Goal: Transaction & Acquisition: Purchase product/service

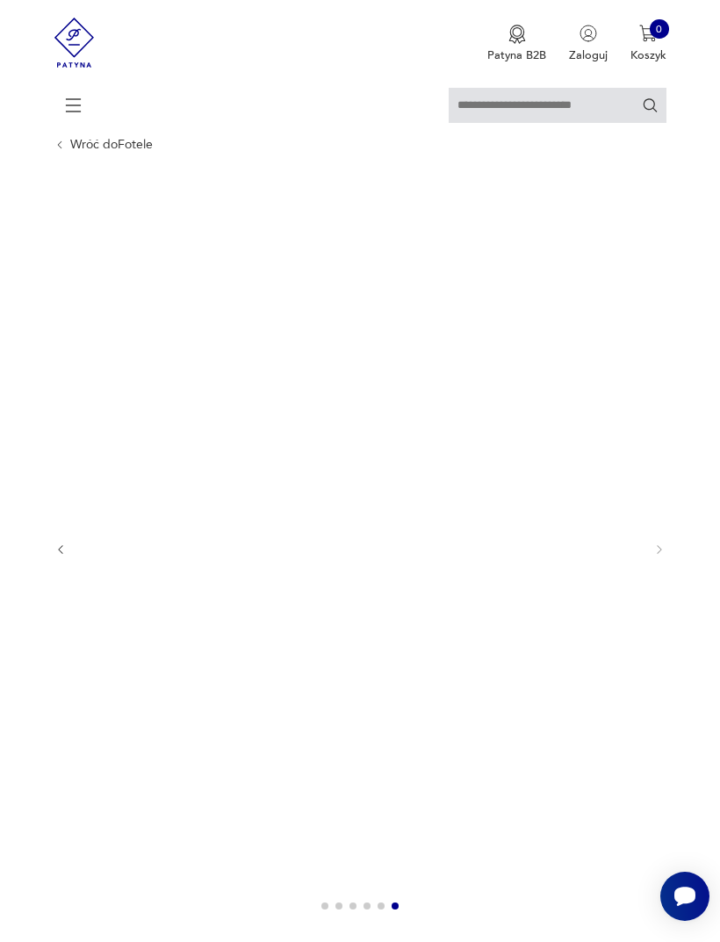
scroll to position [60, 0]
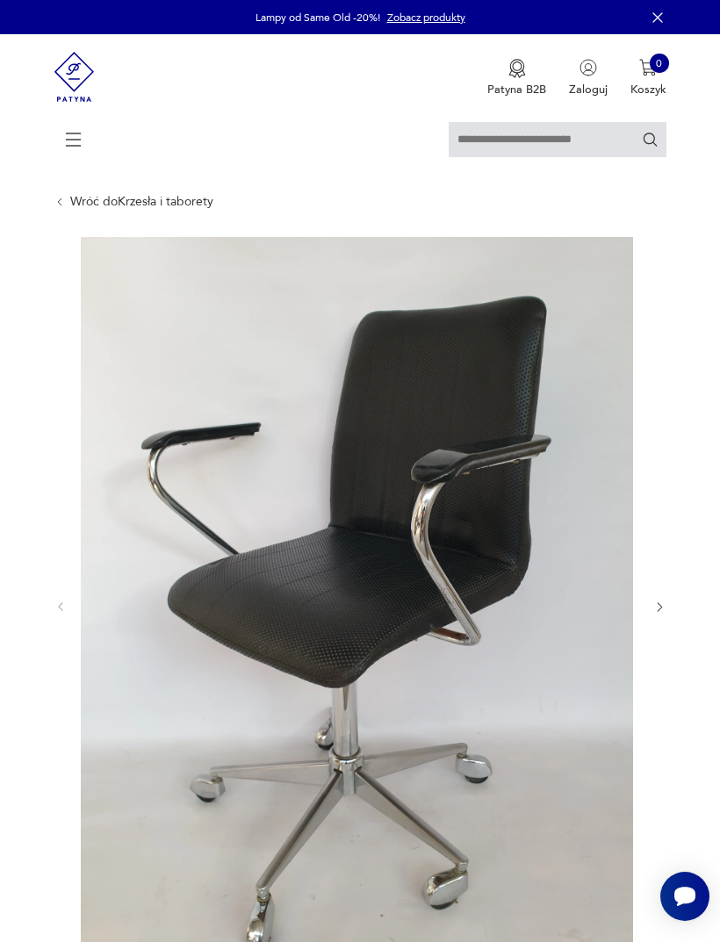
click at [664, 614] on icon "button" at bounding box center [659, 607] width 13 height 13
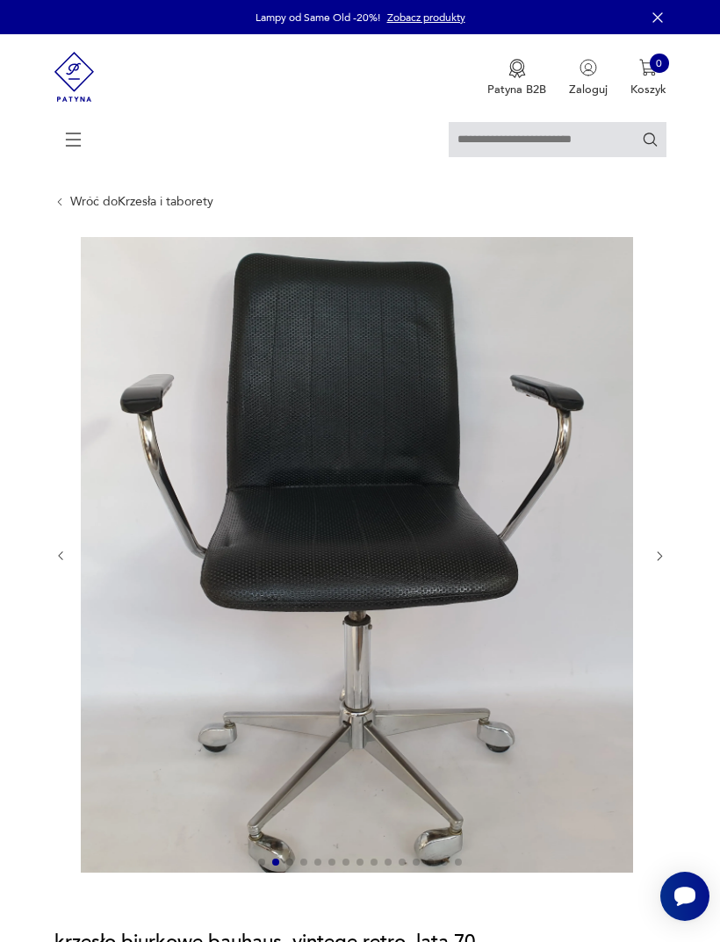
click at [664, 563] on icon "button" at bounding box center [659, 556] width 13 height 13
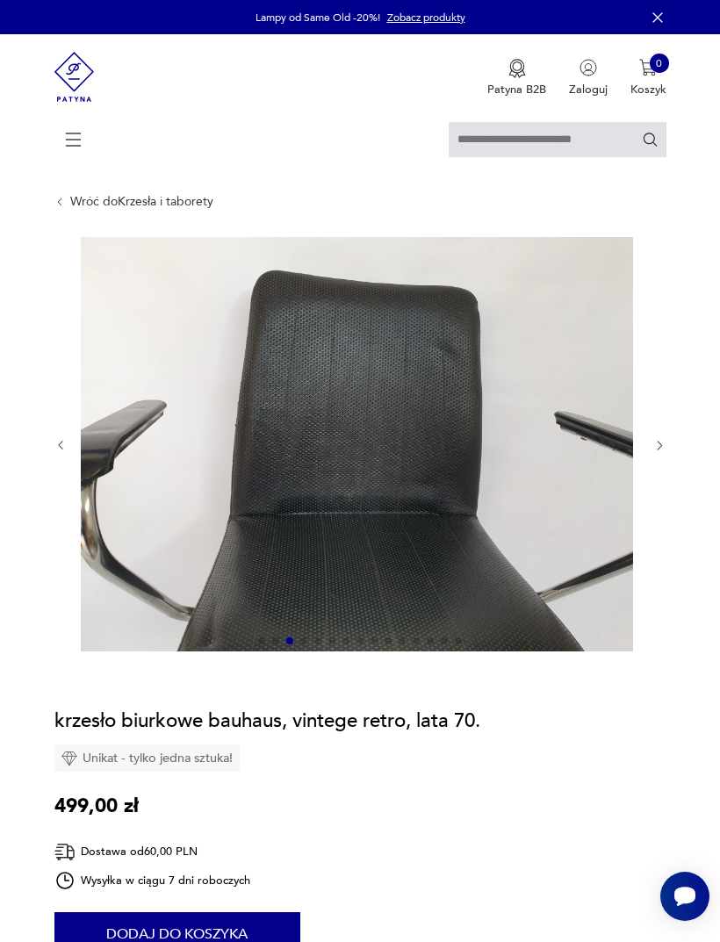
click at [660, 488] on div at bounding box center [360, 445] width 612 height 417
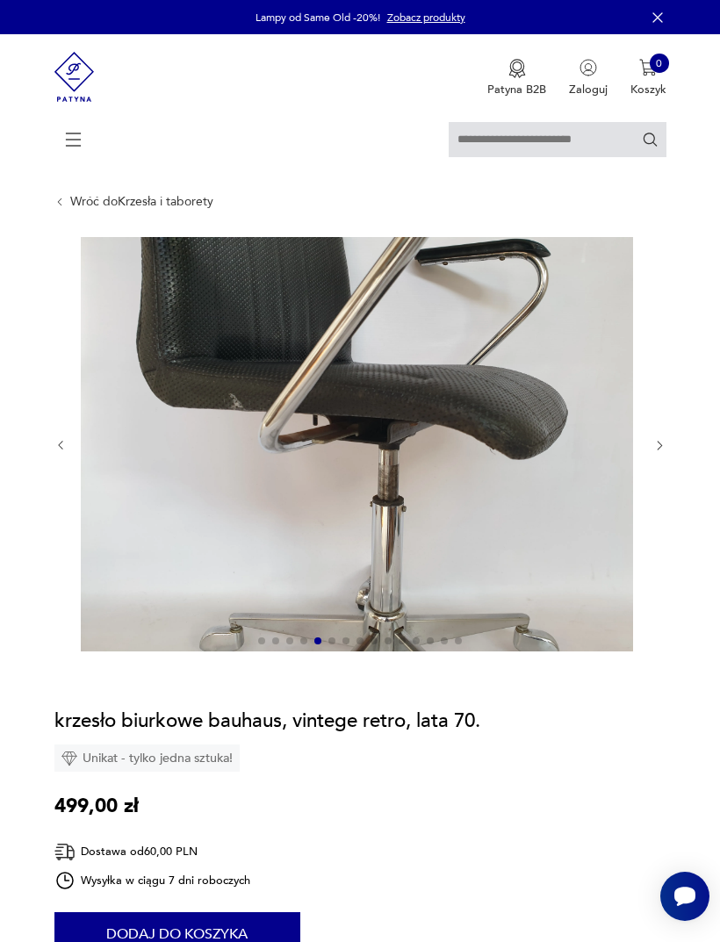
click at [537, 136] on input "text" at bounding box center [558, 139] width 218 height 35
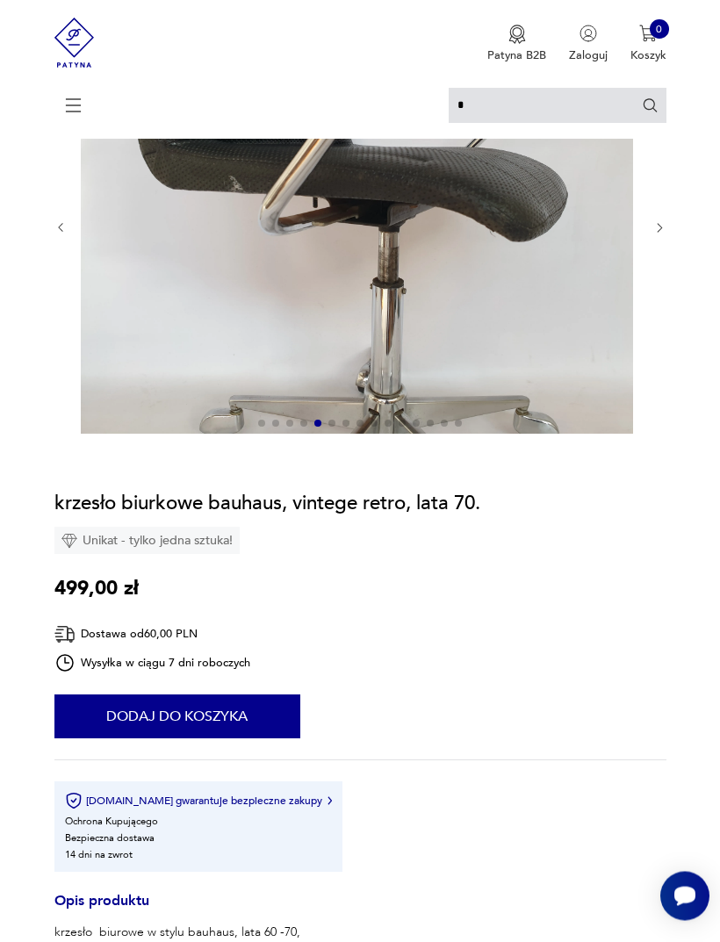
scroll to position [218, 0]
type input "**********"
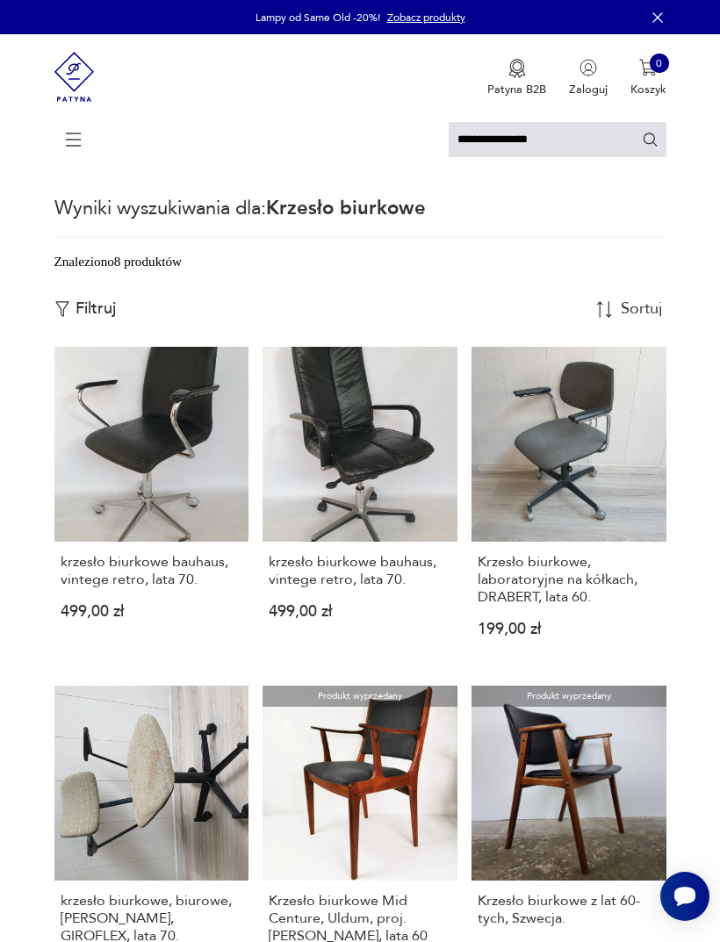
click at [74, 159] on icon at bounding box center [73, 139] width 61 height 61
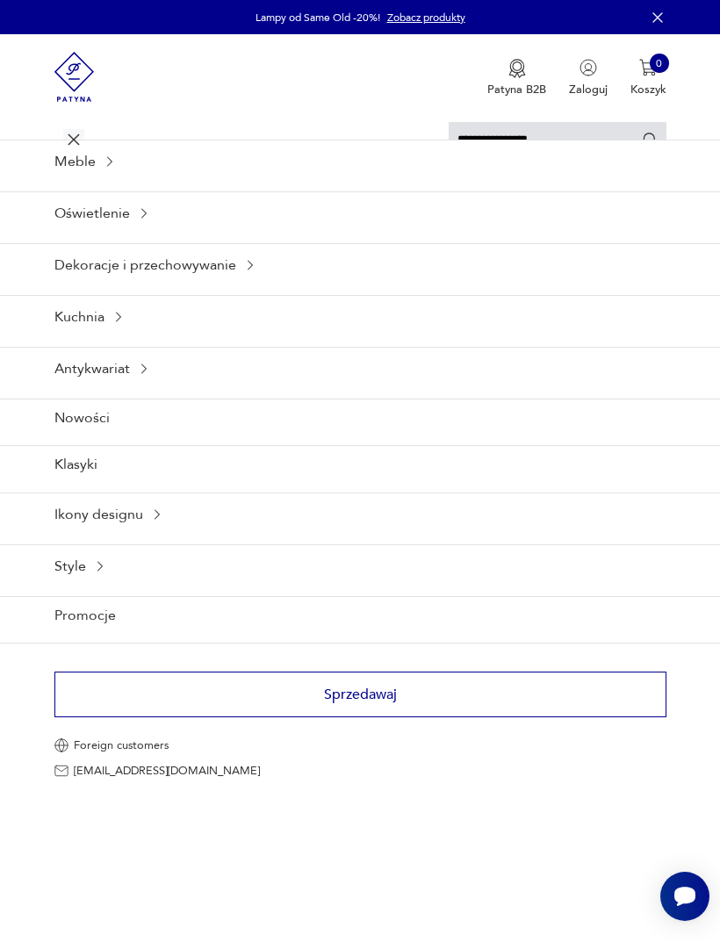
click at [109, 169] on icon at bounding box center [110, 162] width 14 height 14
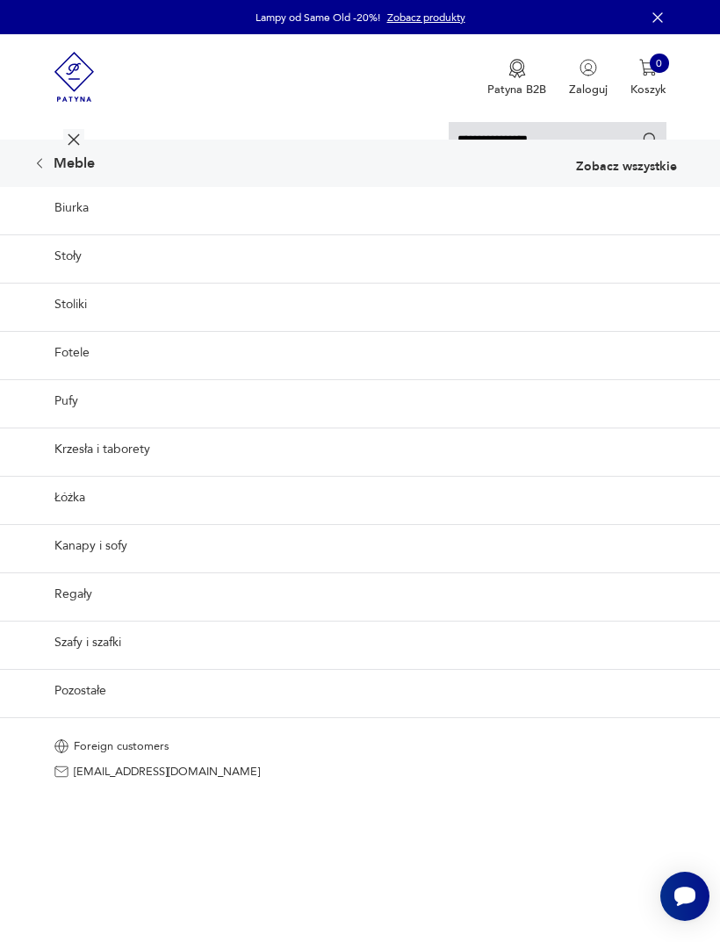
click at [123, 471] on link "Krzesła i taborety" at bounding box center [360, 449] width 720 height 43
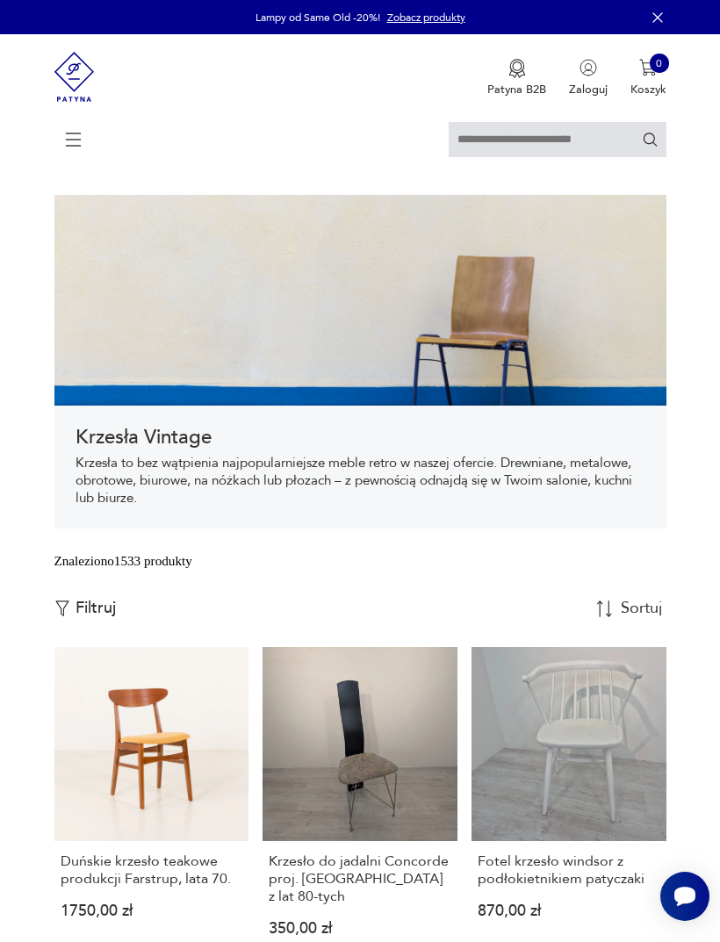
click at [79, 130] on icon at bounding box center [73, 139] width 61 height 61
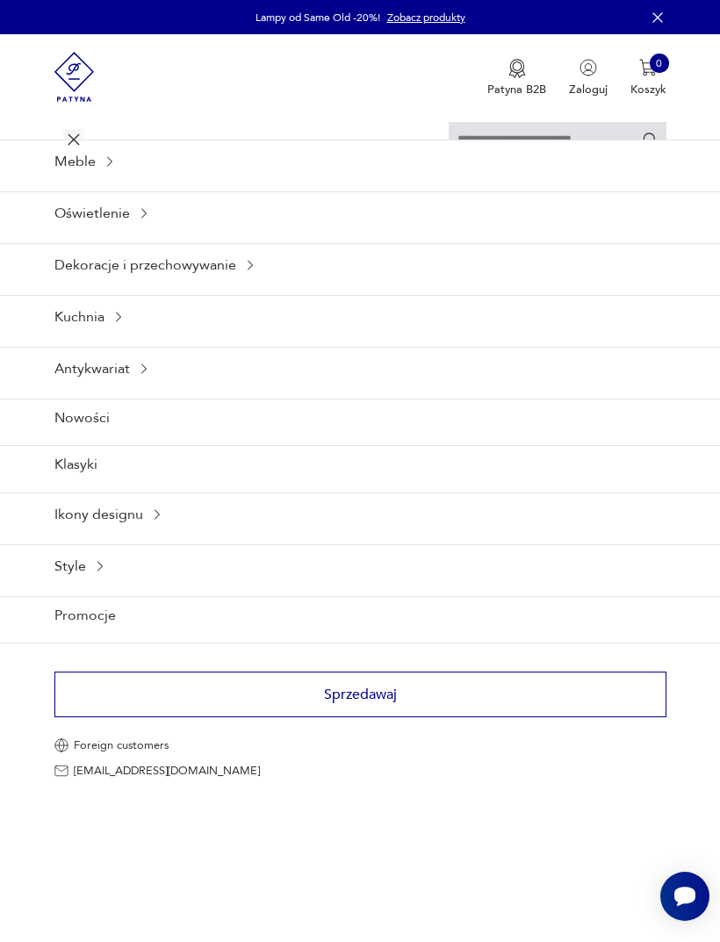
click at [144, 536] on div "Ikony designu" at bounding box center [360, 514] width 720 height 43
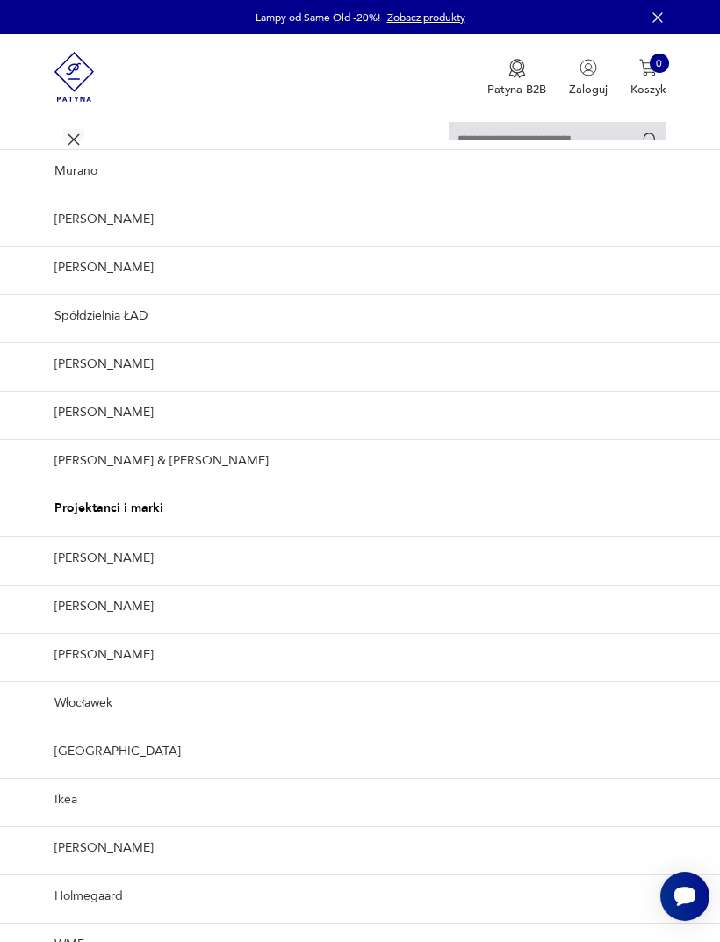
scroll to position [420, 0]
click at [74, 782] on link "Ikea" at bounding box center [360, 799] width 720 height 43
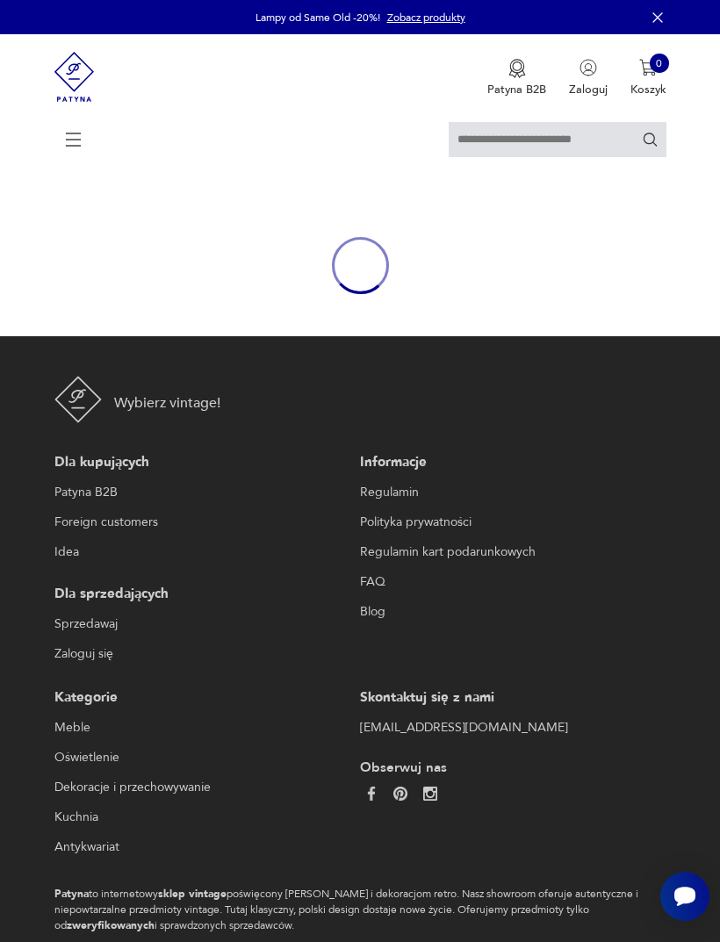
type input "****"
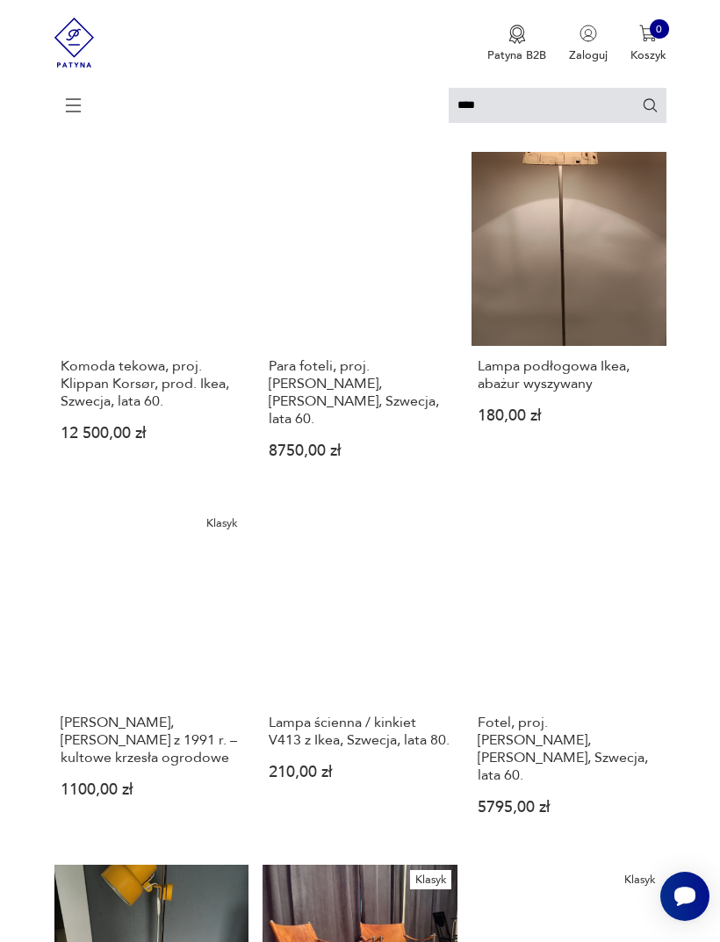
scroll to position [890, 0]
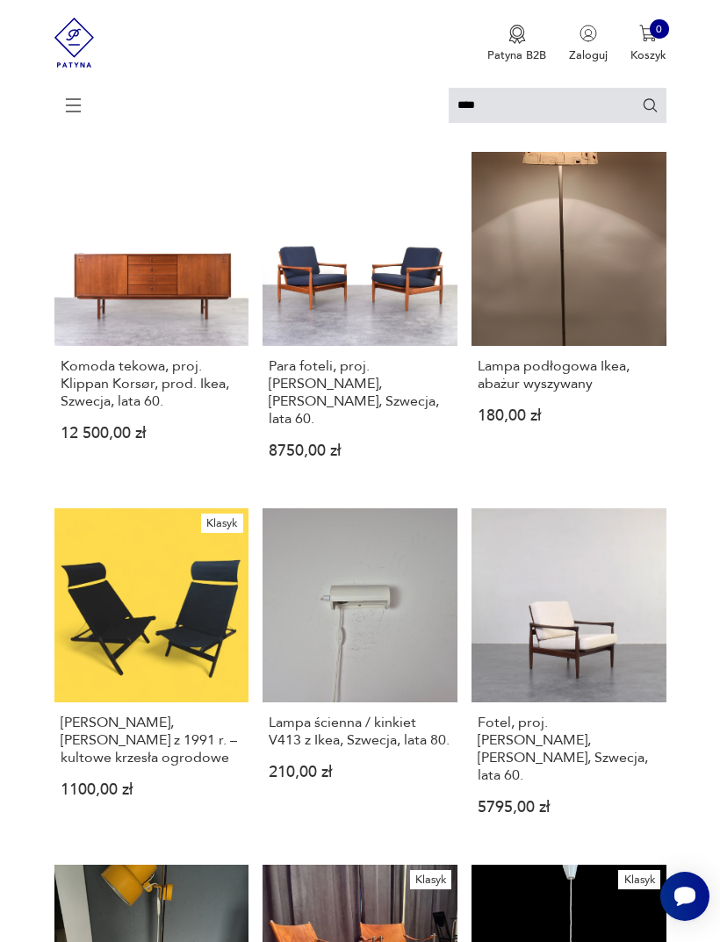
click at [589, 393] on h3 "Lampa podłogowa Ikea, abażur wyszywany" at bounding box center [569, 374] width 182 height 35
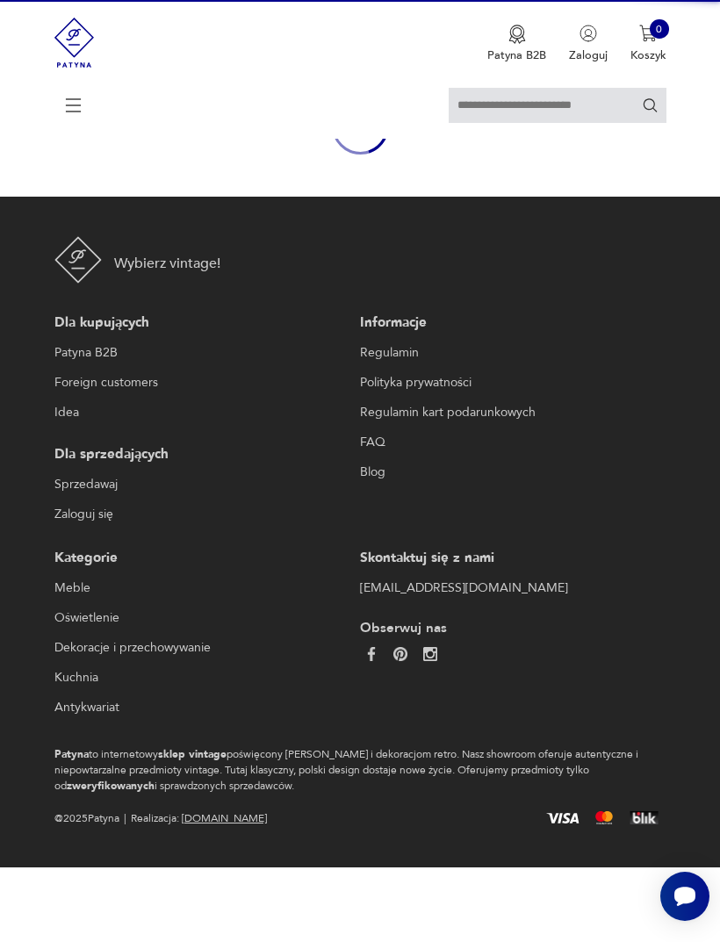
scroll to position [158, 0]
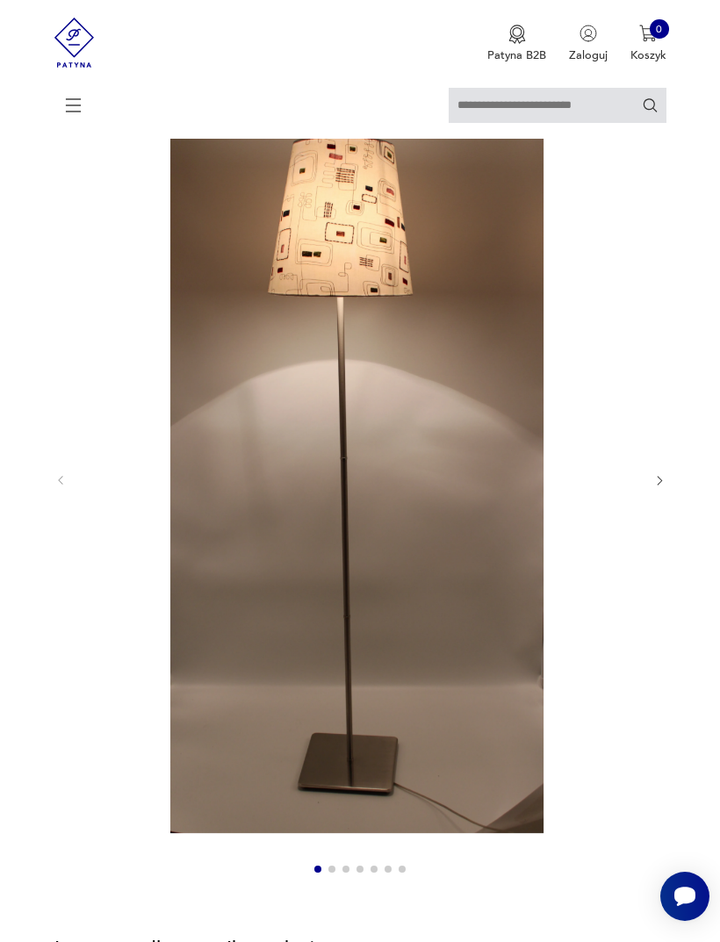
click at [656, 472] on div at bounding box center [360, 480] width 612 height 803
click at [81, 44] on img at bounding box center [74, 42] width 40 height 85
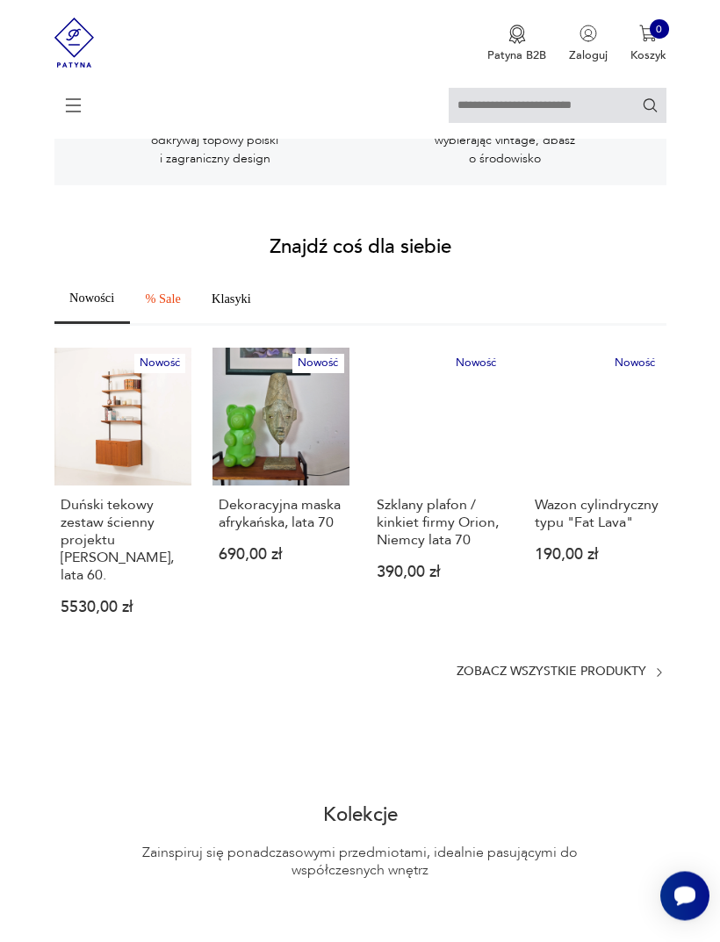
scroll to position [661, 0]
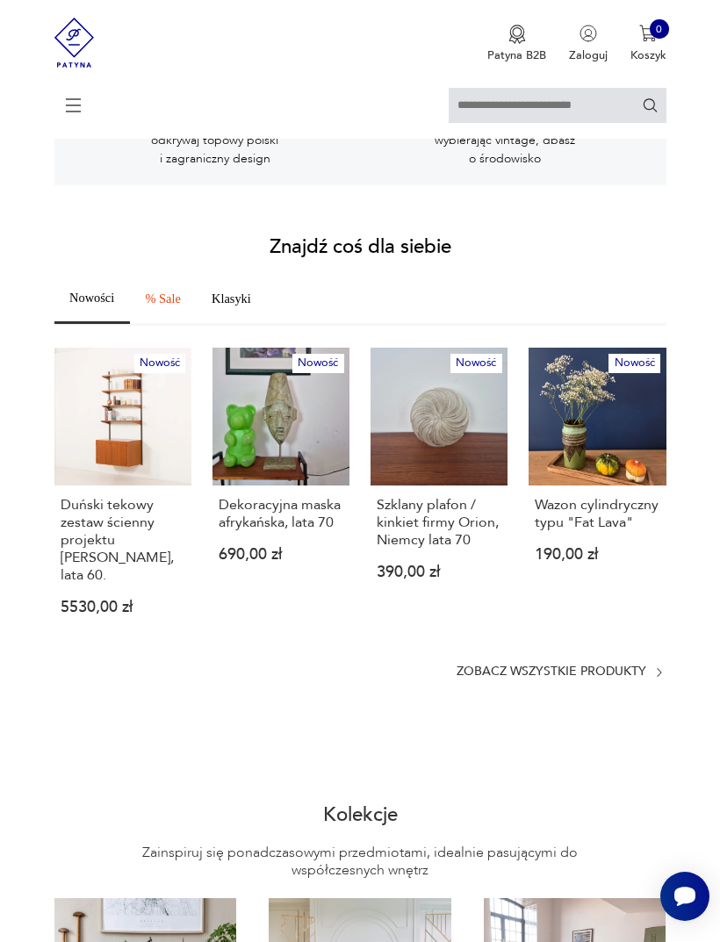
click at [609, 531] on p "Wazon cylindryczny typu "Fat Lava"" at bounding box center [597, 513] width 125 height 35
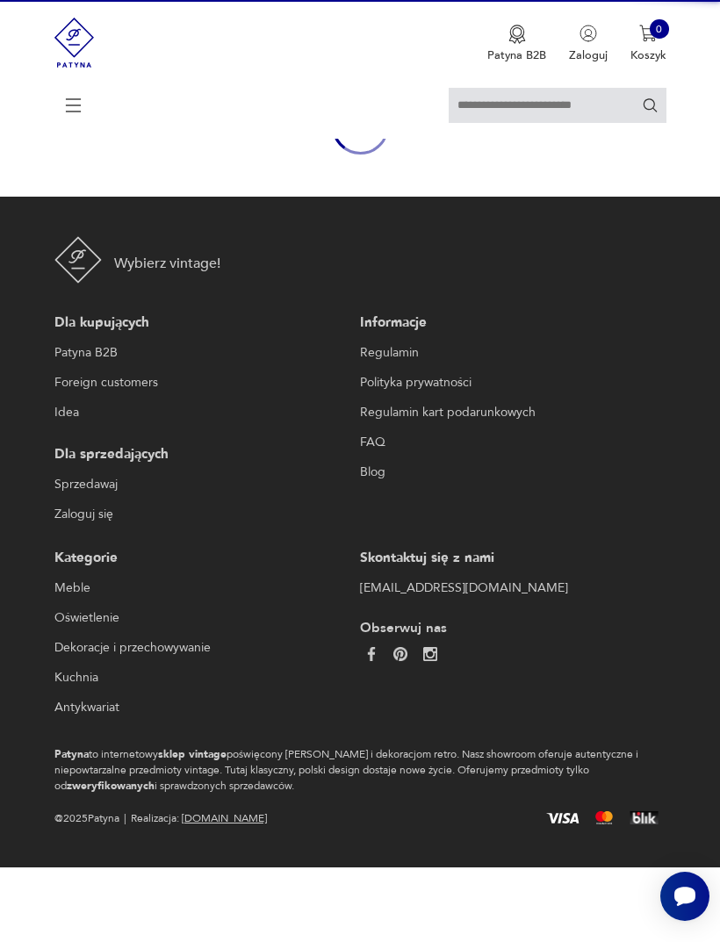
scroll to position [153, 0]
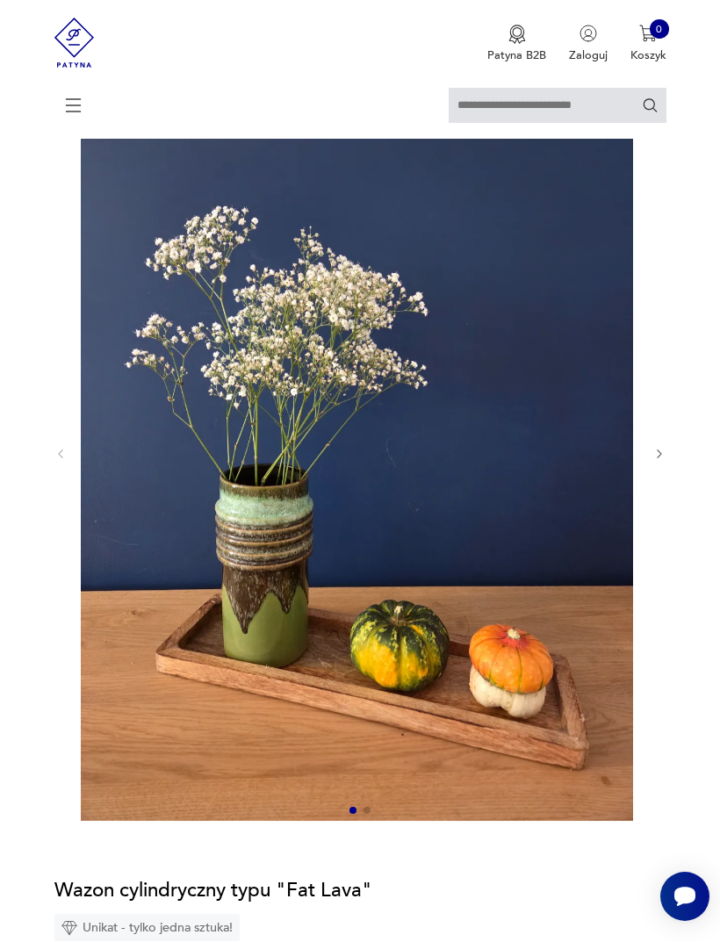
click at [664, 461] on icon "button" at bounding box center [659, 454] width 13 height 13
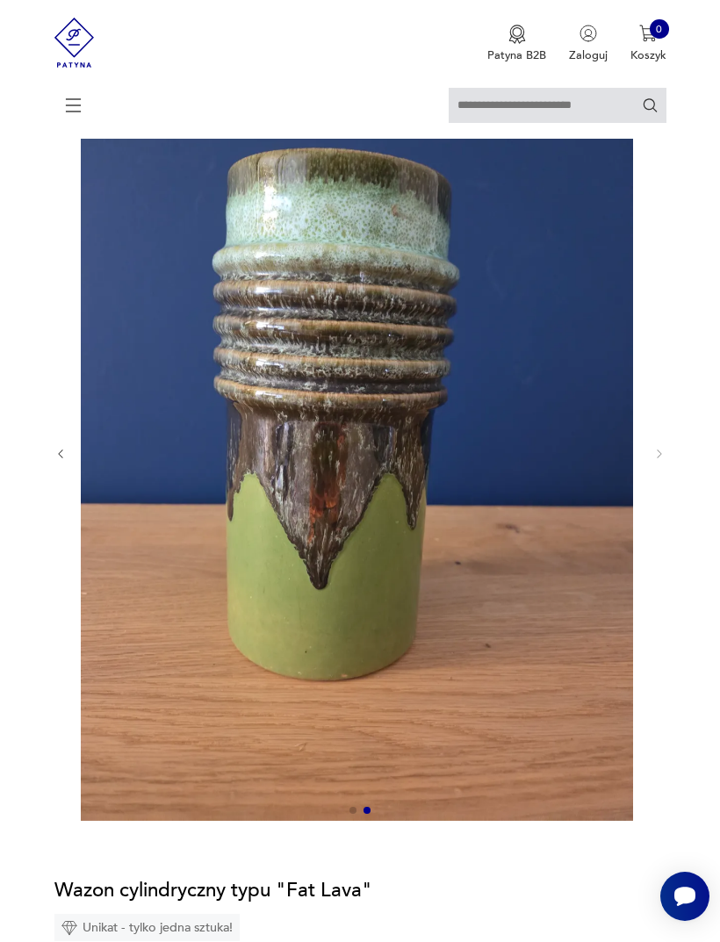
click at [649, 479] on div at bounding box center [360, 453] width 612 height 739
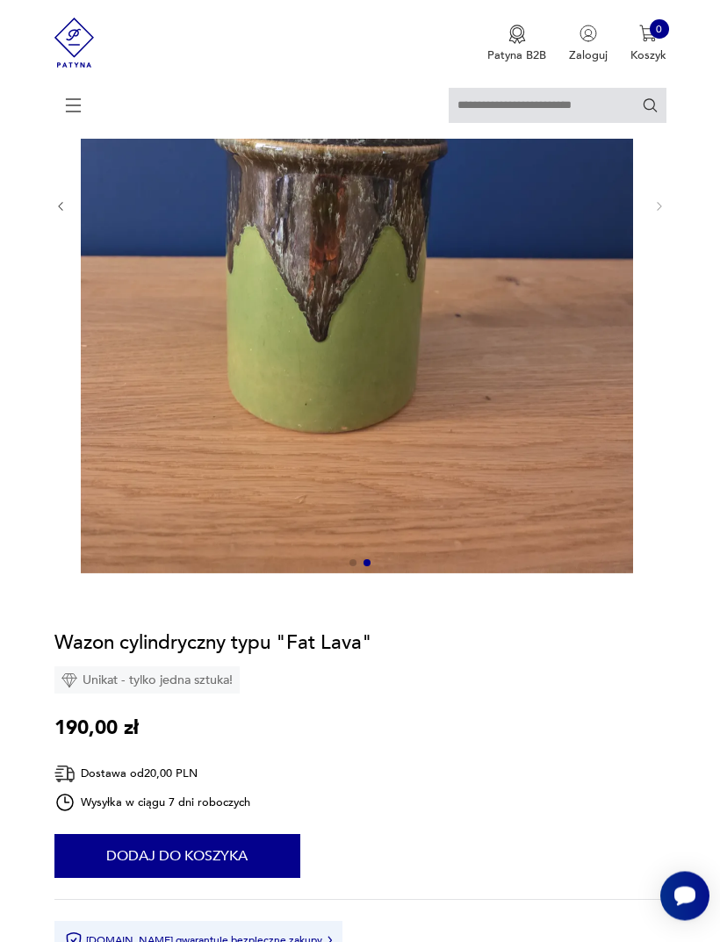
scroll to position [400, 0]
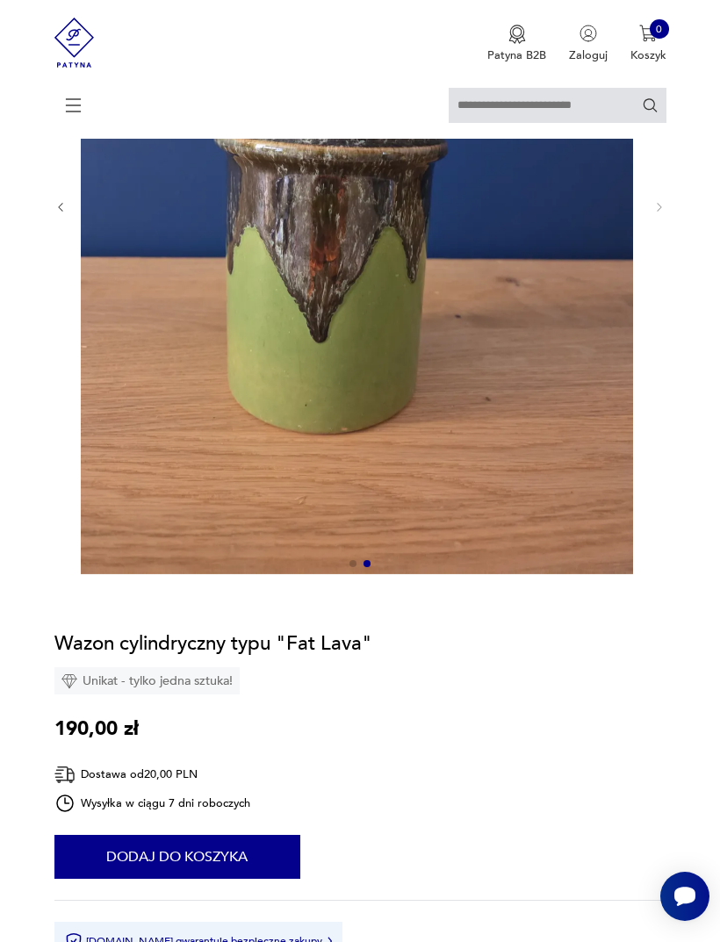
click at [241, 879] on button "Dodaj do koszyka" at bounding box center [177, 857] width 246 height 44
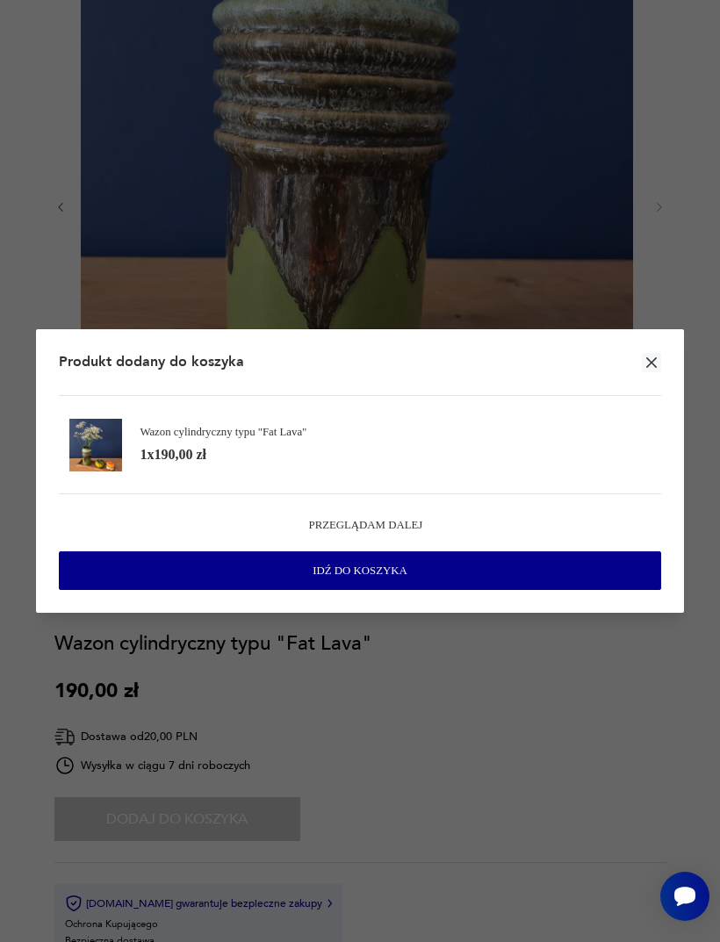
click at [646, 368] on icon "button" at bounding box center [651, 362] width 11 height 11
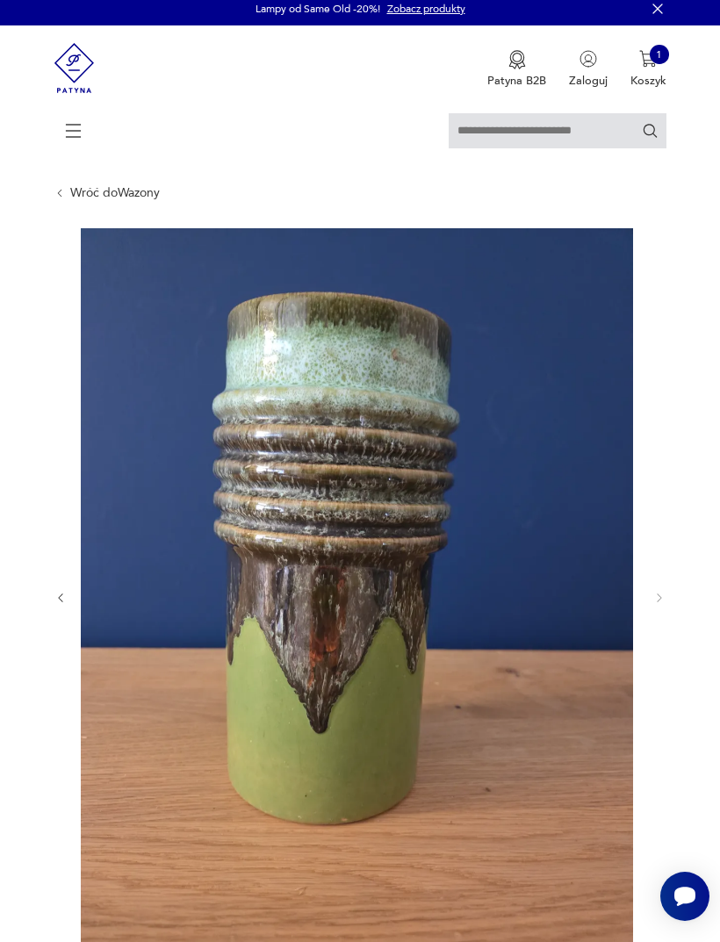
scroll to position [10, 0]
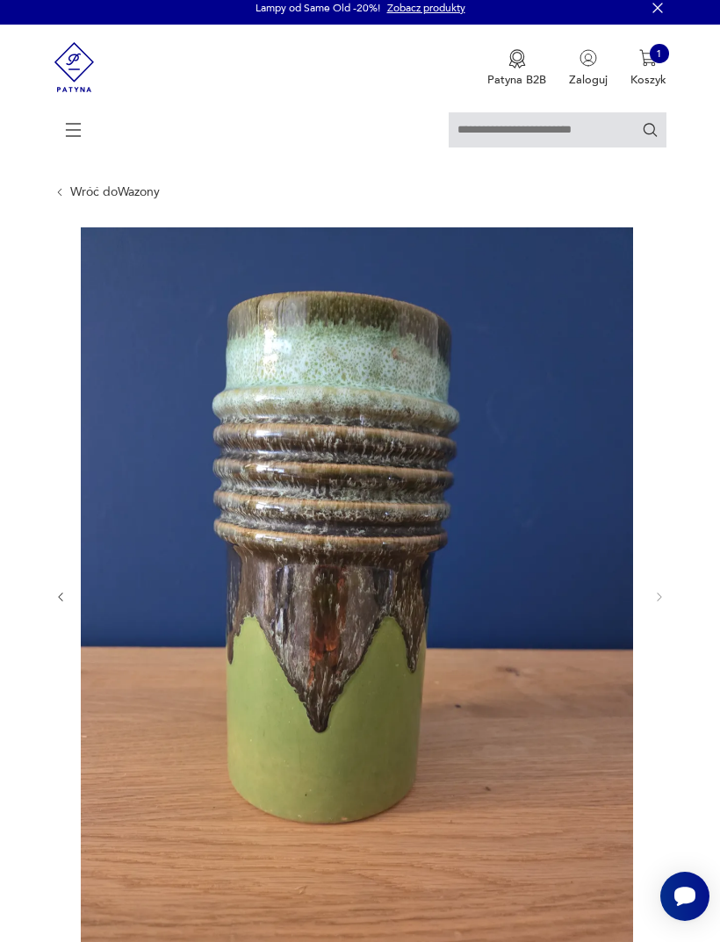
click at [122, 198] on link "Wróć do Wazony" at bounding box center [115, 192] width 90 height 14
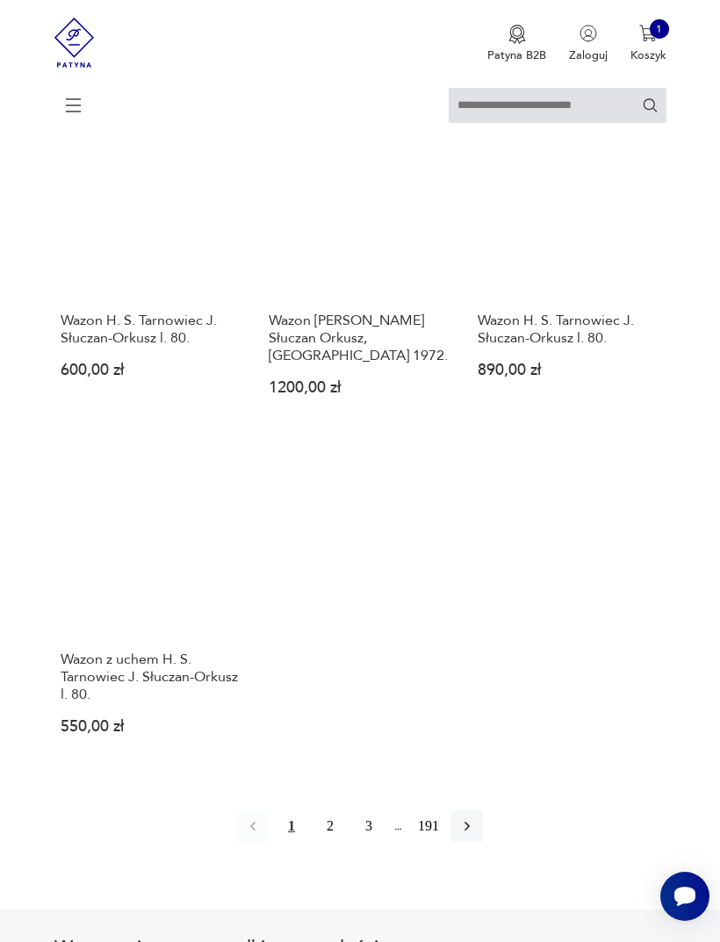
scroll to position [2048, 0]
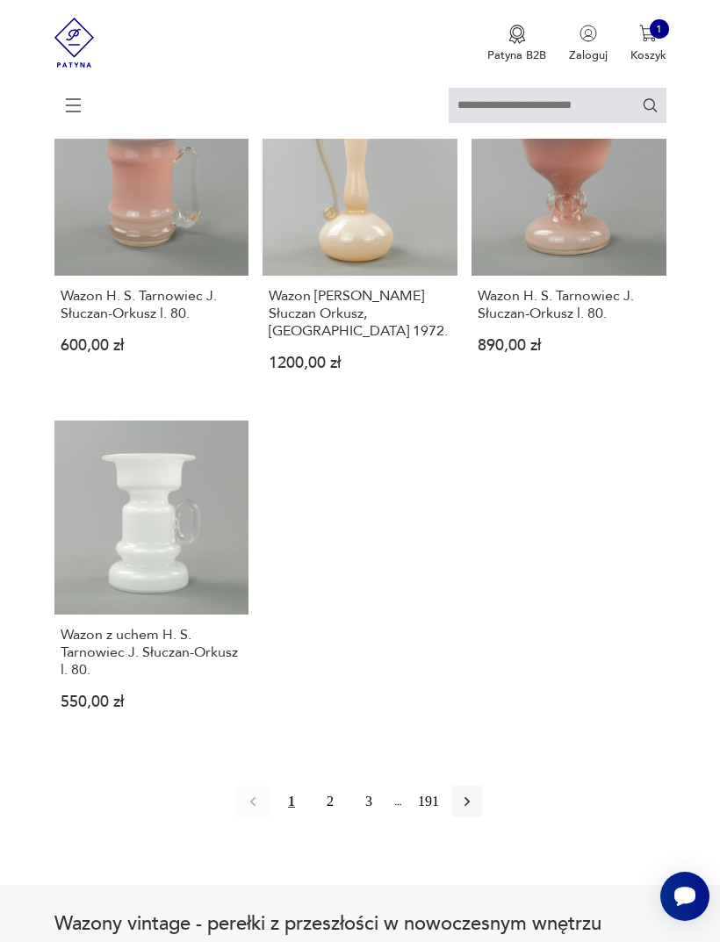
click at [476, 810] on icon "button" at bounding box center [467, 802] width 18 height 18
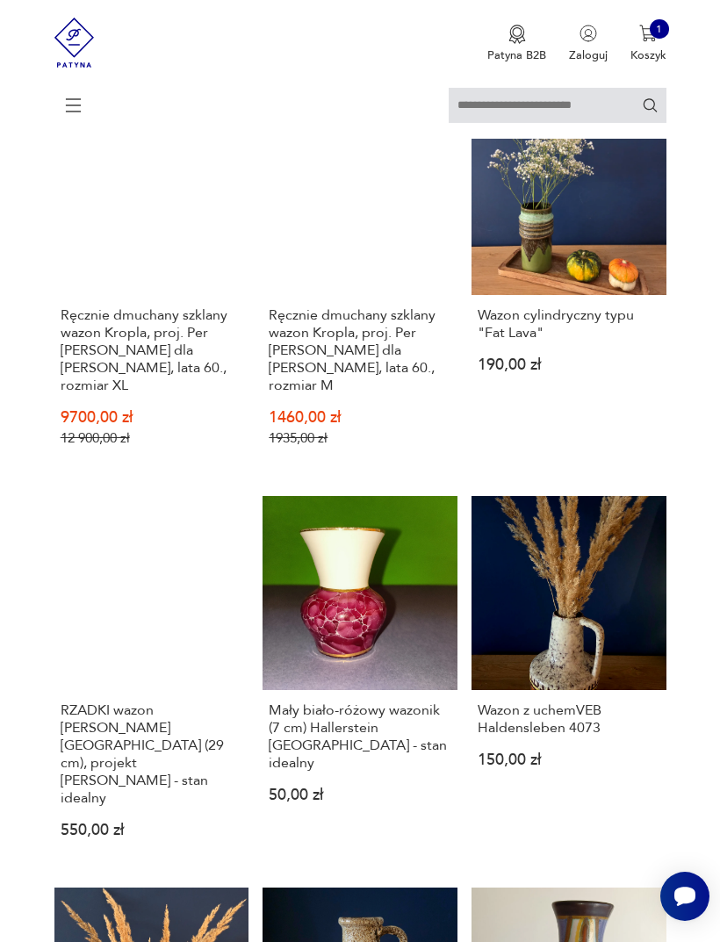
scroll to position [321, 0]
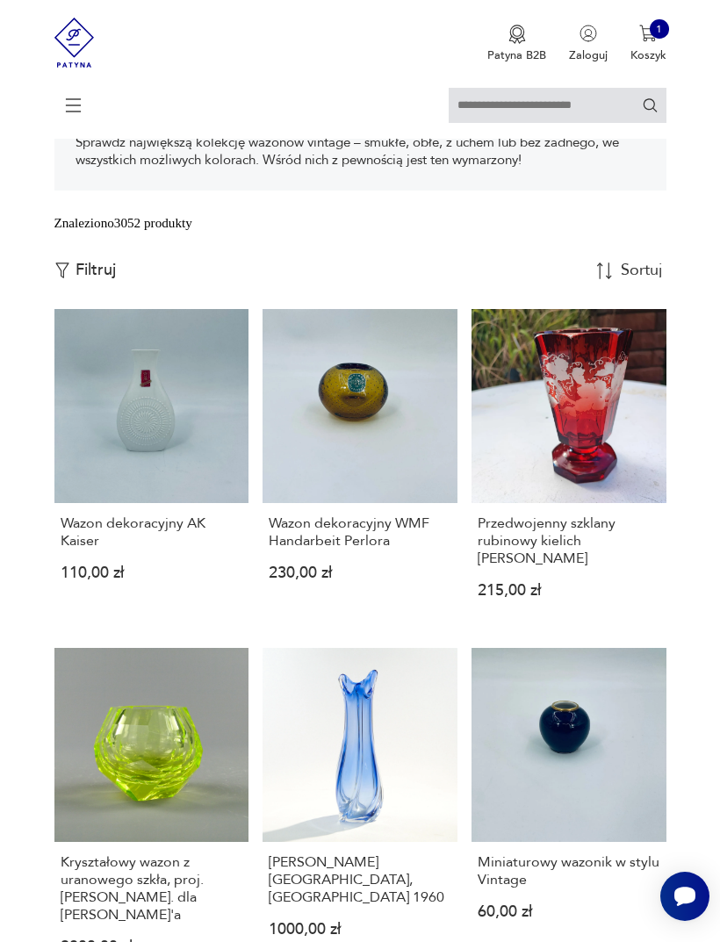
click at [114, 280] on p "Filtruj" at bounding box center [96, 270] width 40 height 19
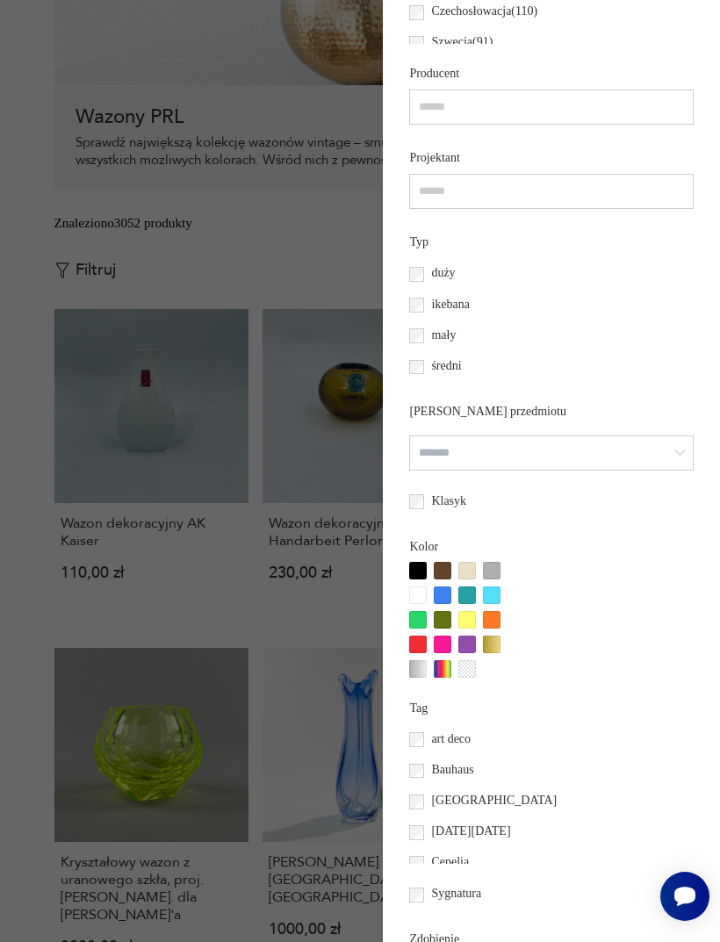
scroll to position [1097, 0]
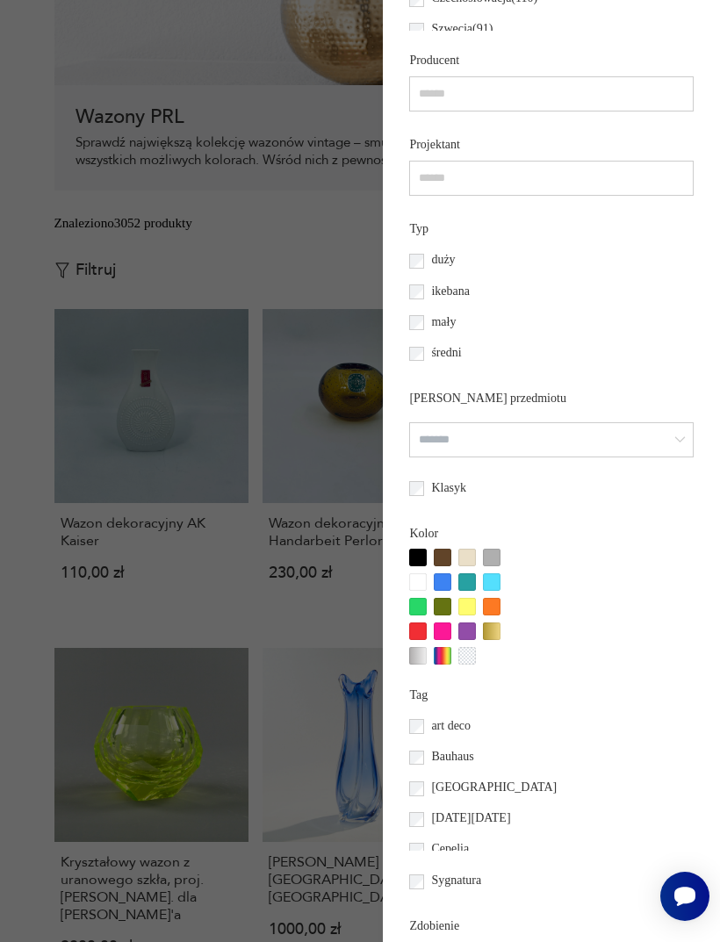
click at [483, 616] on div at bounding box center [492, 607] width 18 height 18
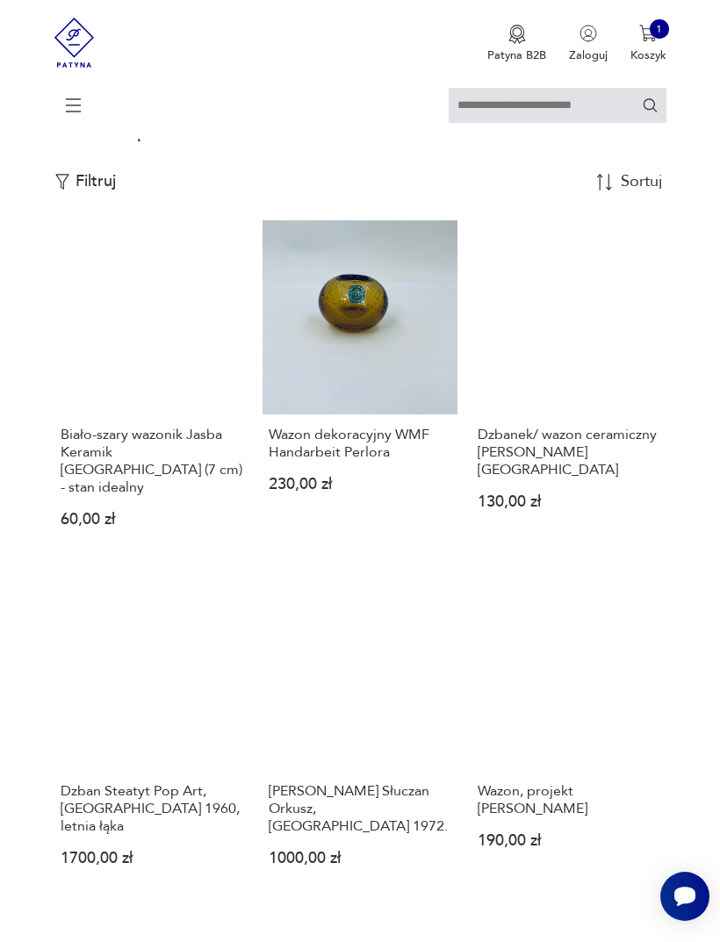
scroll to position [408, 0]
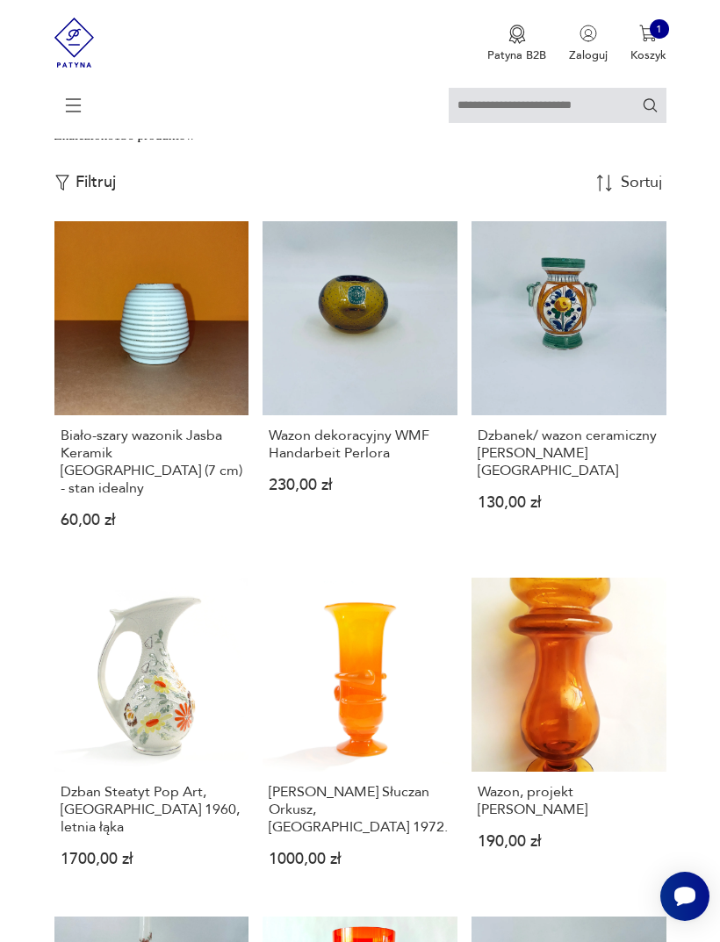
click at [579, 760] on link "Wazon, projekt Stefan Sadowski 190,00 zł" at bounding box center [569, 736] width 195 height 316
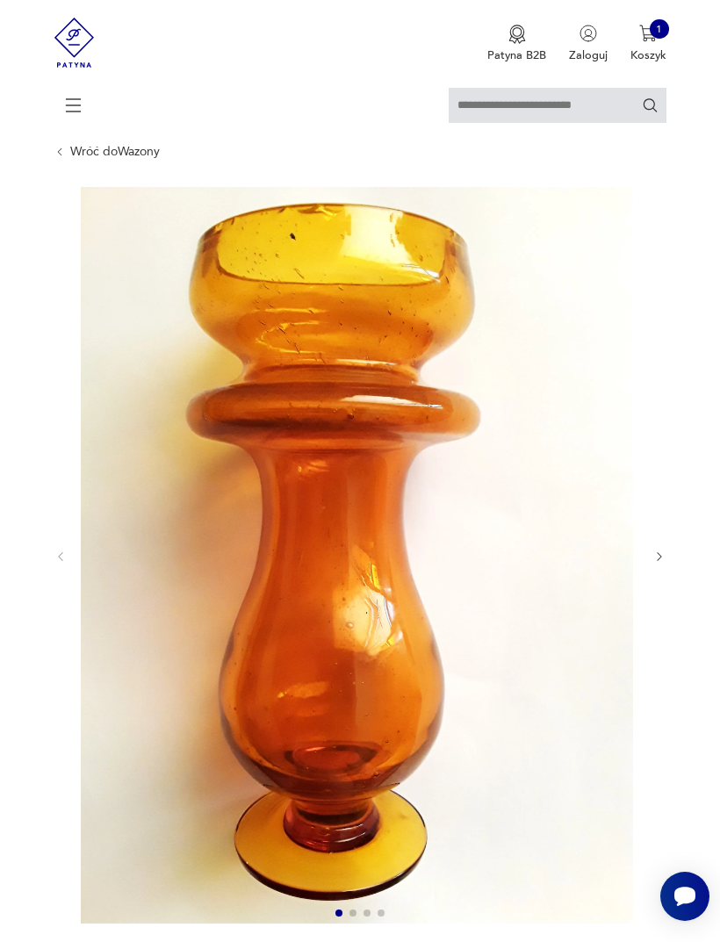
scroll to position [43, 0]
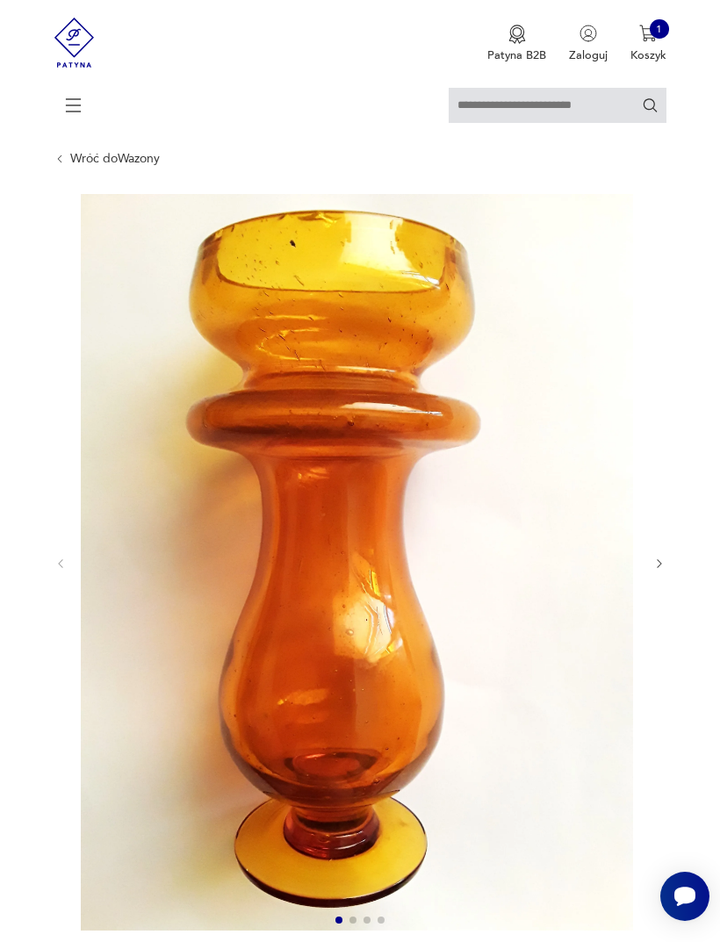
click at [75, 106] on icon at bounding box center [73, 105] width 61 height 61
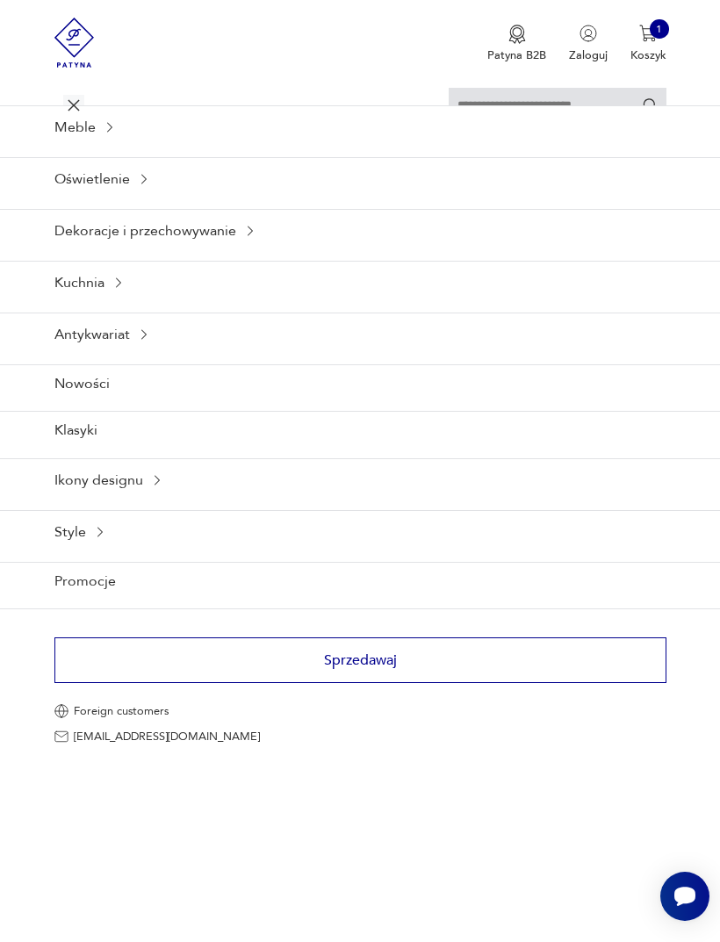
click at [246, 252] on div "Dekoracje i przechowywanie" at bounding box center [360, 230] width 720 height 43
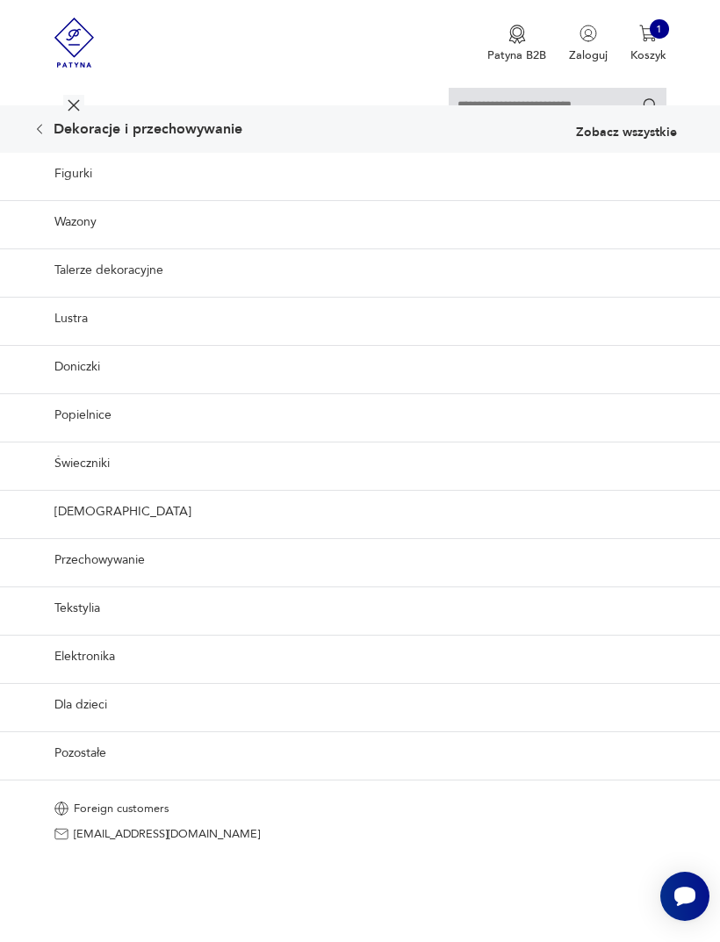
click at [79, 195] on link "Figurki" at bounding box center [360, 174] width 720 height 42
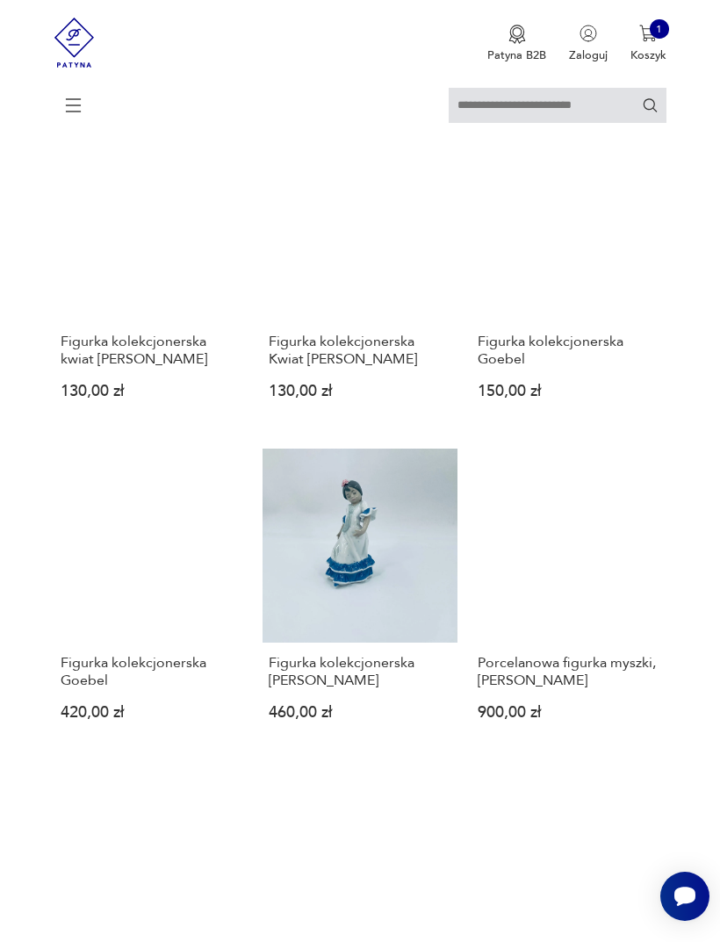
scroll to position [1200, 0]
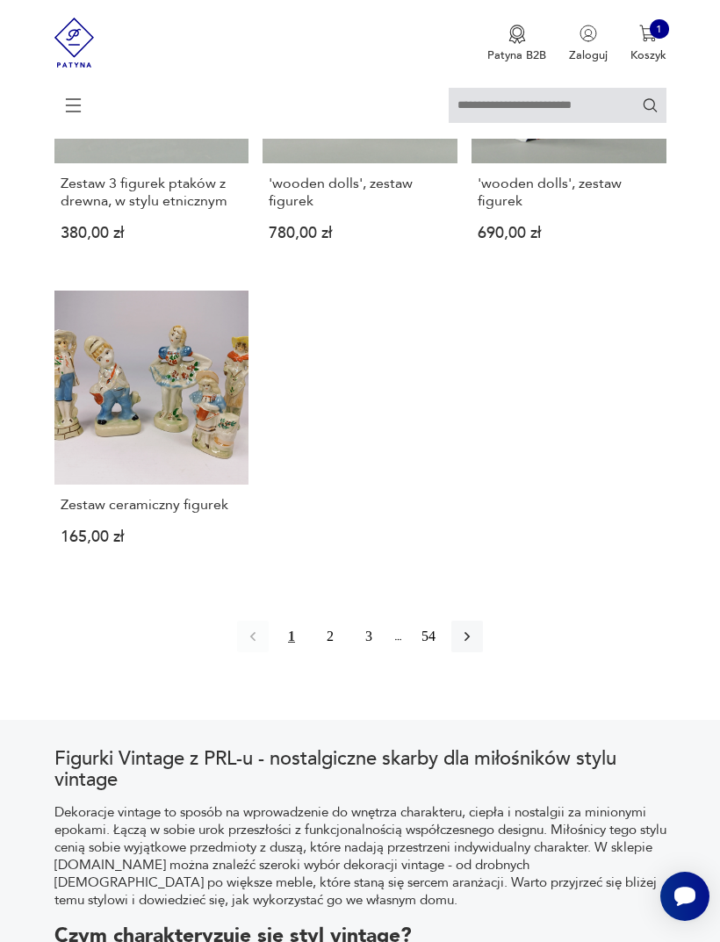
click at [474, 645] on icon "button" at bounding box center [467, 637] width 18 height 18
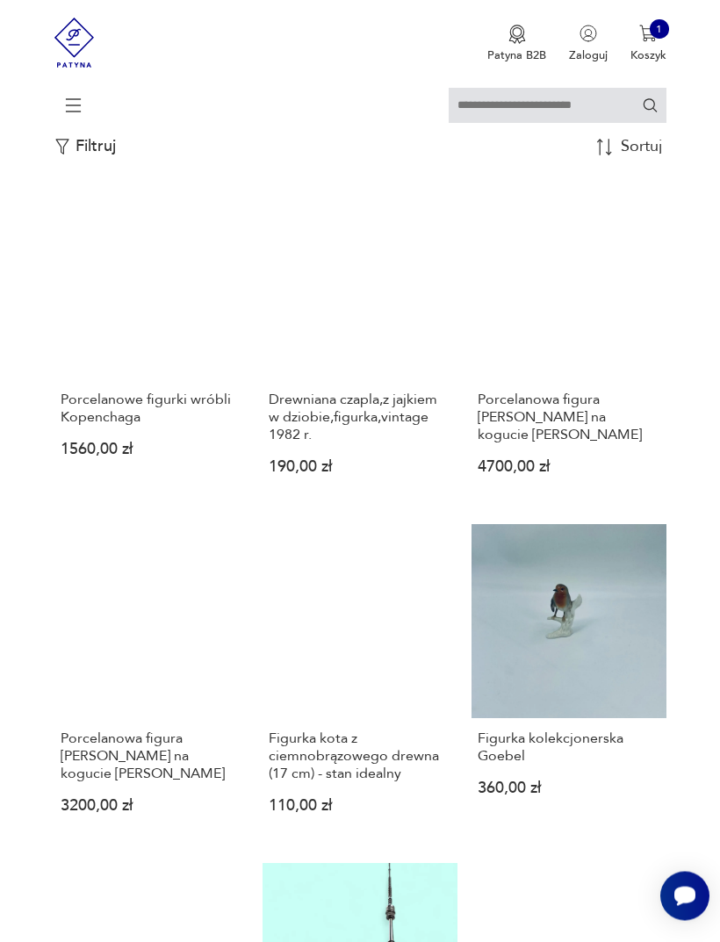
scroll to position [429, 0]
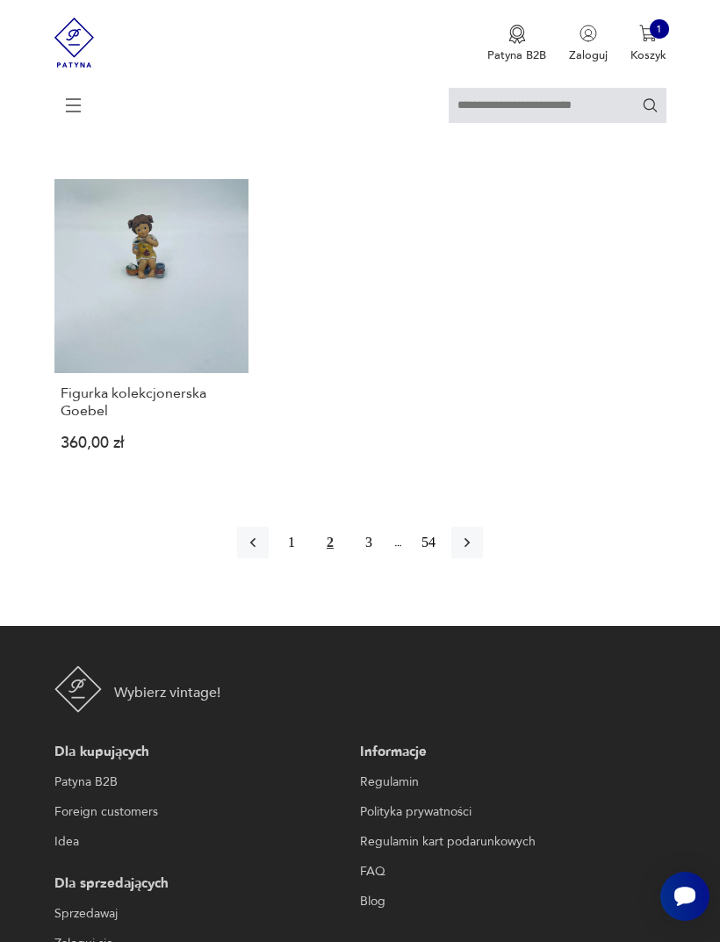
click at [483, 558] on button "button" at bounding box center [467, 543] width 32 height 32
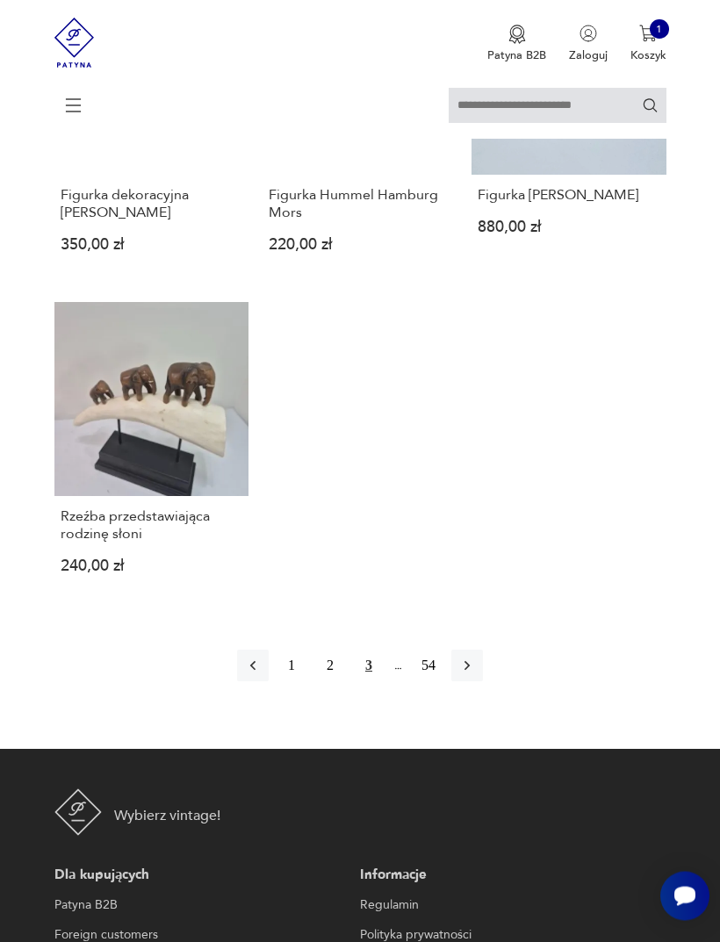
scroll to position [1951, 0]
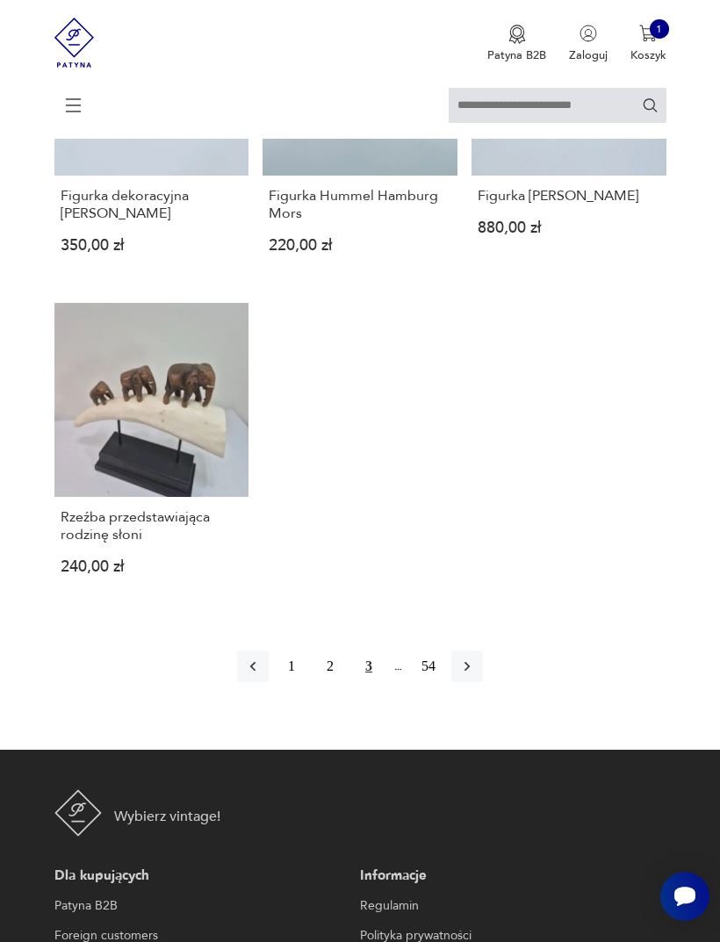
click at [476, 675] on icon "button" at bounding box center [467, 667] width 18 height 18
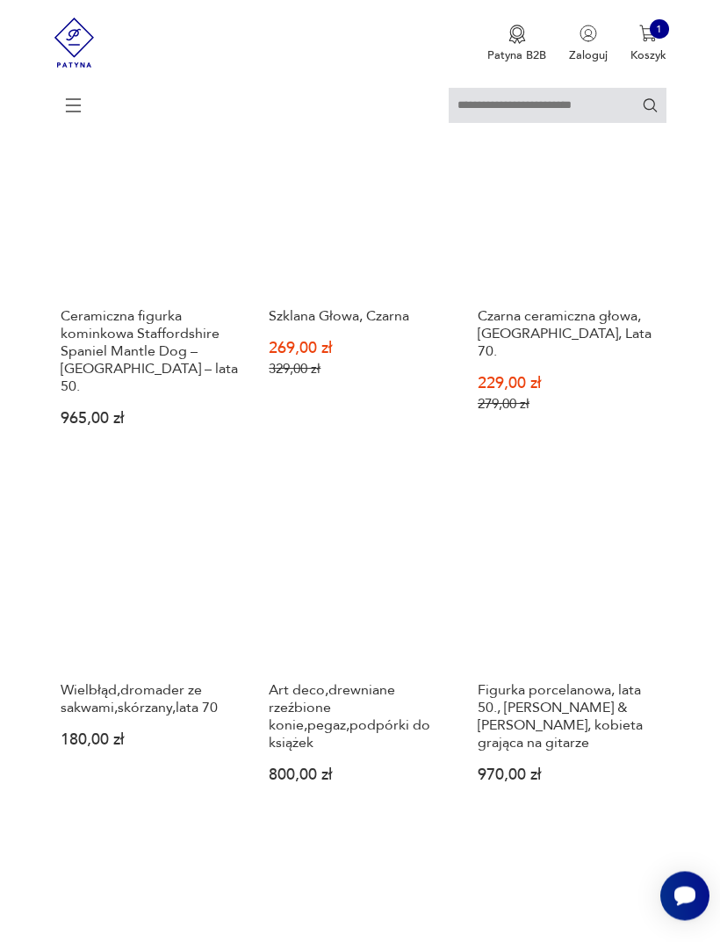
scroll to position [1206, 0]
